Goal: Task Accomplishment & Management: Use online tool/utility

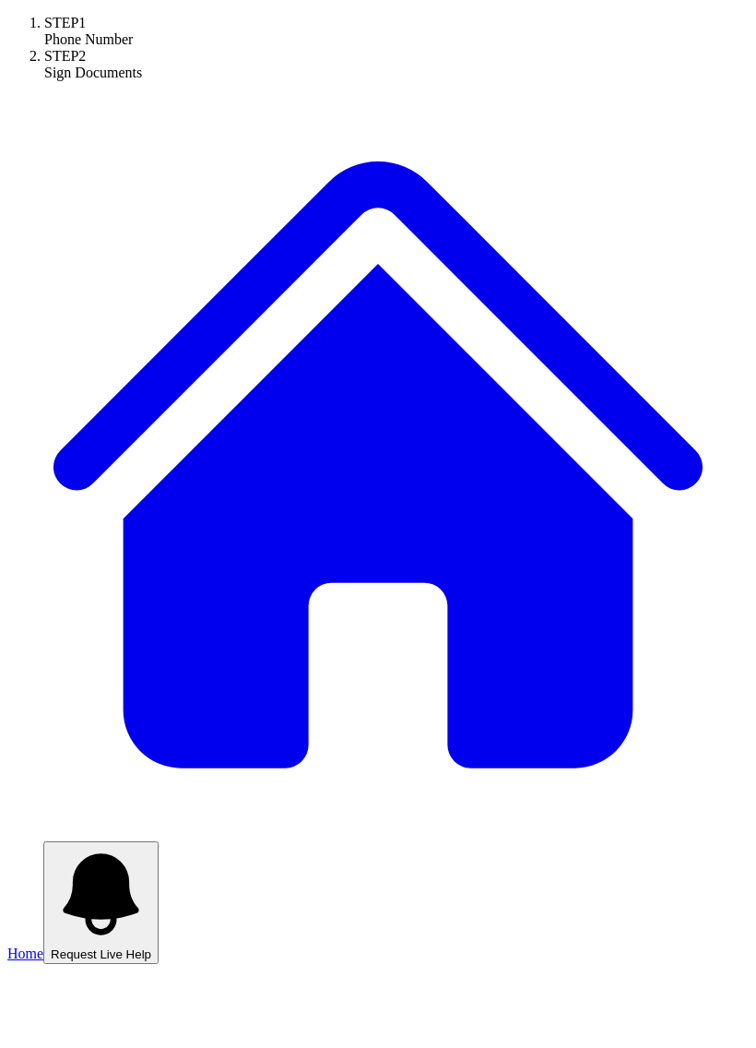
click at [118, 824] on link "Home" at bounding box center [377, 892] width 741 height 136
click at [43, 945] on span "Home" at bounding box center [25, 953] width 36 height 16
click at [78, 824] on link "Home" at bounding box center [377, 892] width 741 height 136
click at [43, 945] on span "Home" at bounding box center [25, 953] width 36 height 16
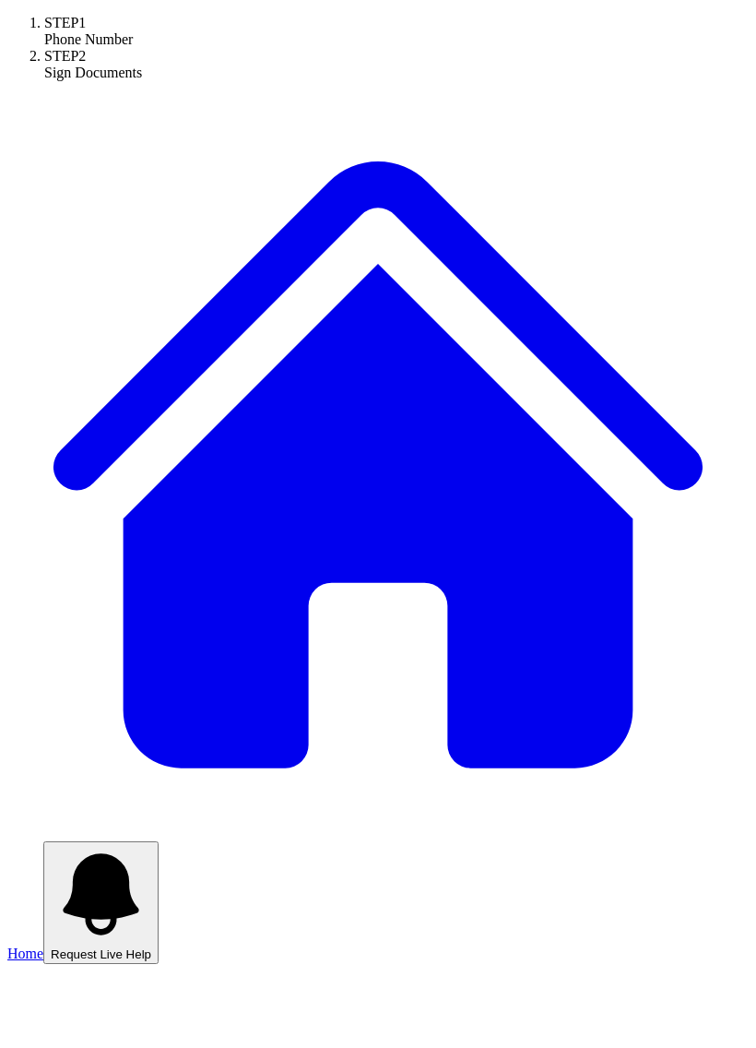
click at [202, 15] on div at bounding box center [396, 15] width 705 height 0
click at [207, 48] on div "Phone Number" at bounding box center [396, 39] width 705 height 17
click at [211, 31] on div "STEP 1" at bounding box center [396, 23] width 705 height 17
click at [89, 824] on link "Home" at bounding box center [377, 892] width 741 height 136
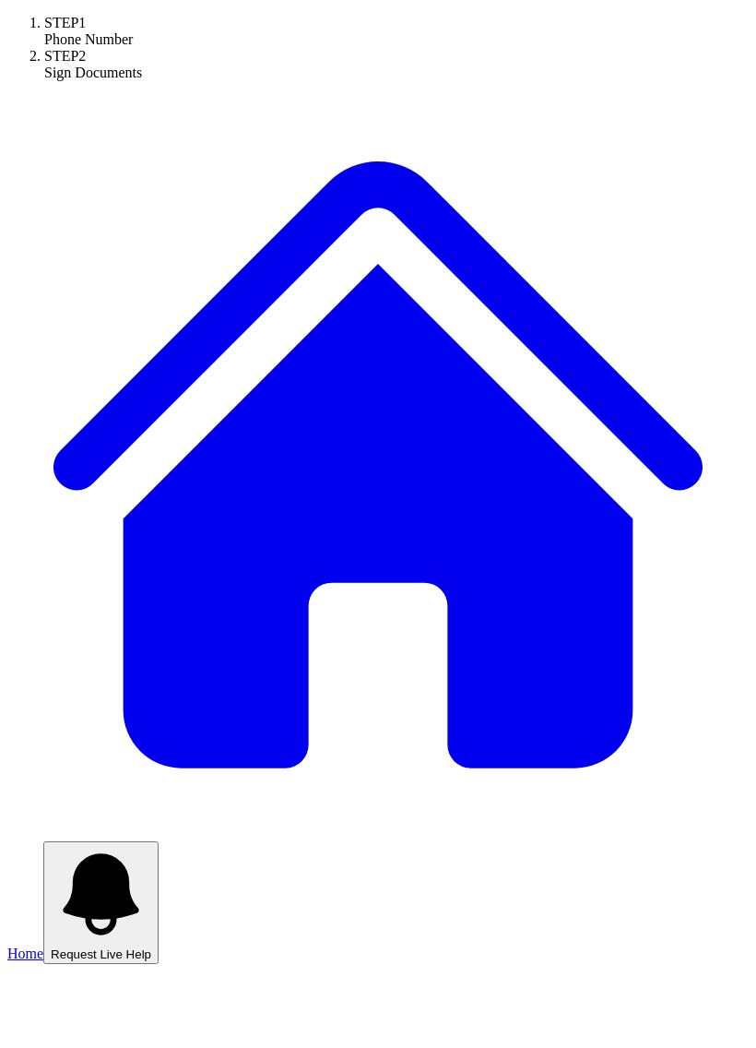
click at [88, 824] on link "Home" at bounding box center [377, 892] width 741 height 136
click at [43, 945] on span "Home" at bounding box center [25, 953] width 36 height 16
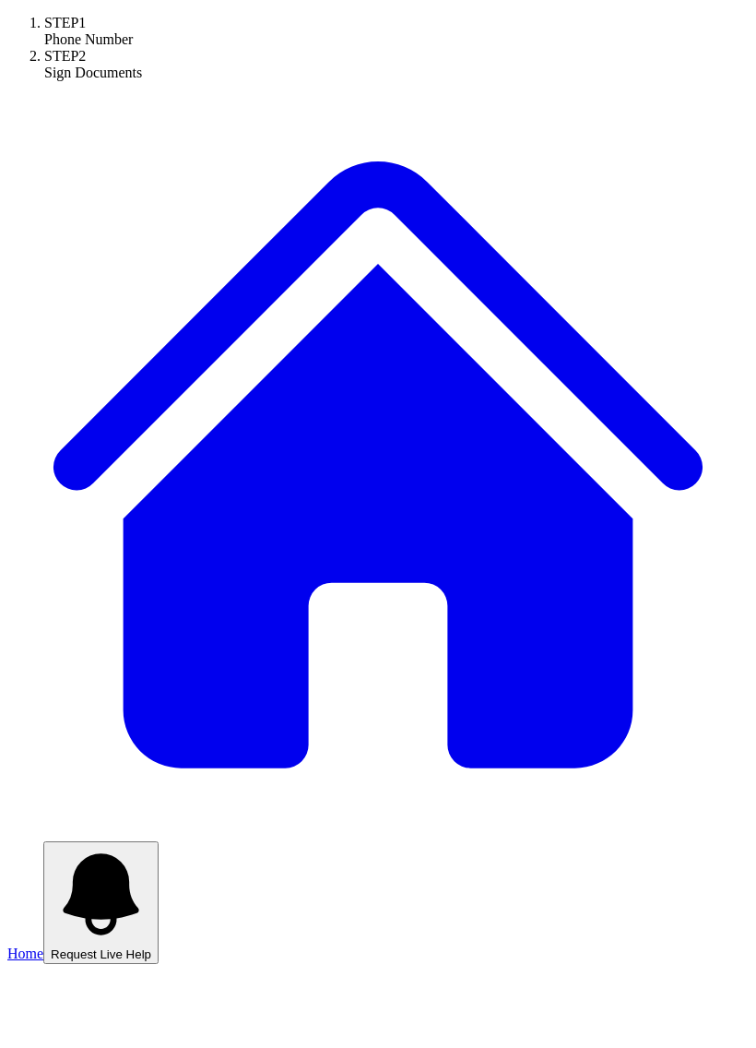
click at [71, 207] on icon at bounding box center [377, 466] width 741 height 741
click at [43, 945] on span "Home" at bounding box center [25, 953] width 36 height 16
